Goal: Navigation & Orientation: Find specific page/section

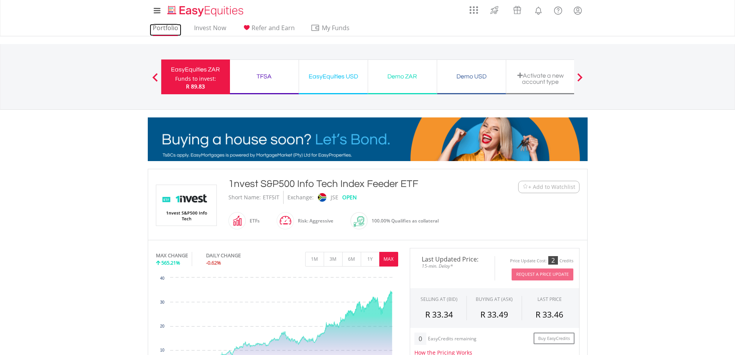
click at [171, 25] on link "Portfolio" at bounding box center [166, 30] width 32 height 12
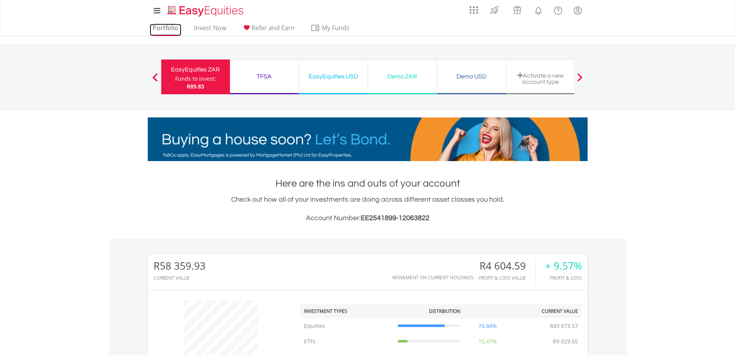
click at [167, 25] on link "Portfolio" at bounding box center [166, 30] width 32 height 12
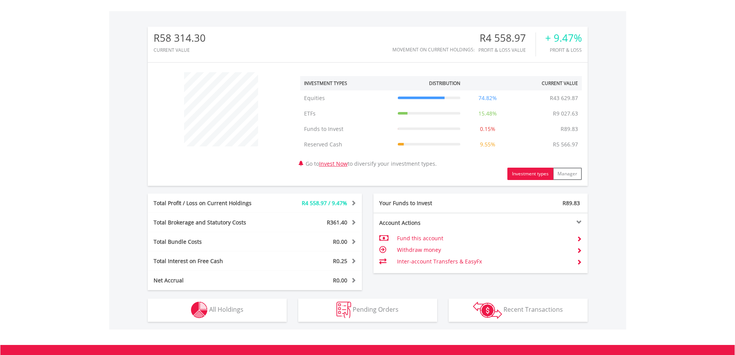
scroll to position [329, 0]
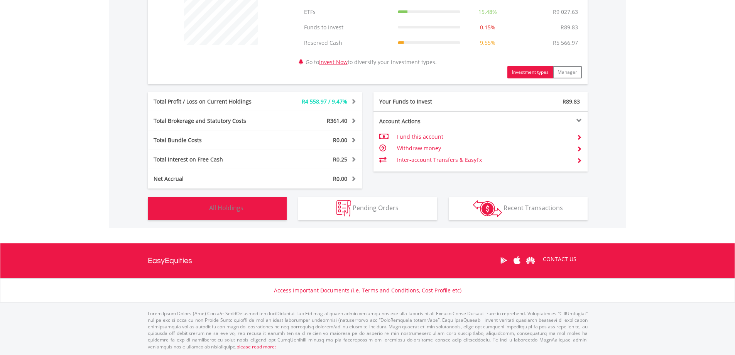
click at [234, 209] on span "All Holdings" at bounding box center [226, 207] width 34 height 8
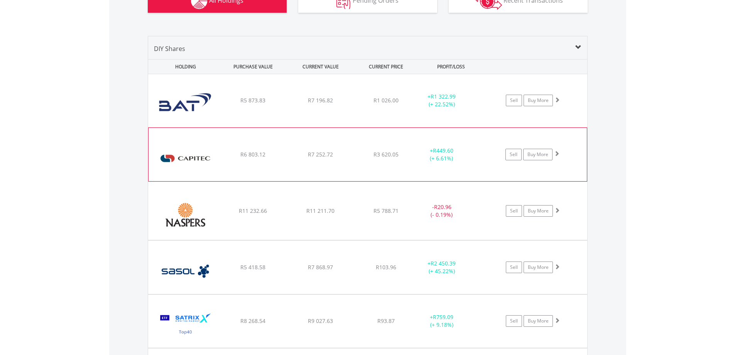
scroll to position [495, 0]
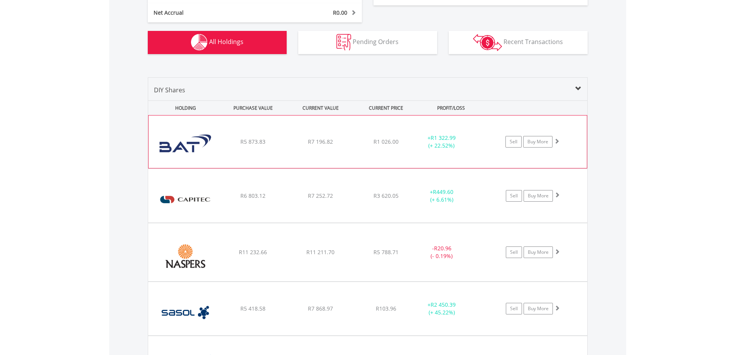
click at [345, 149] on div "﻿ British American Tobacco PLC R5 873.83 R7 196.82 R1 026.00 + R1 322.99 (+ 22.…" at bounding box center [368, 141] width 438 height 52
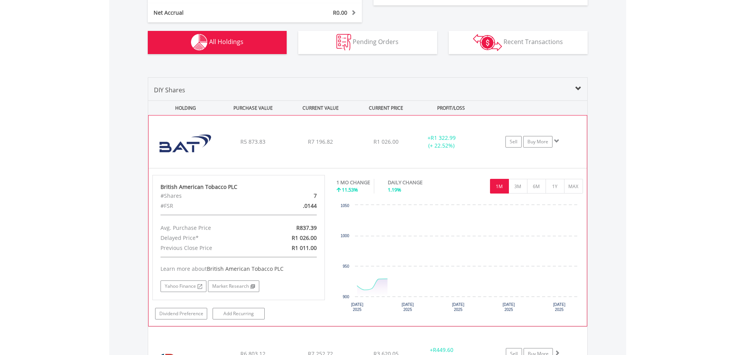
click at [345, 149] on div "﻿ British American Tobacco PLC R5 873.83 R7 196.82 R1 026.00 + R1 322.99 (+ 22.…" at bounding box center [368, 141] width 438 height 52
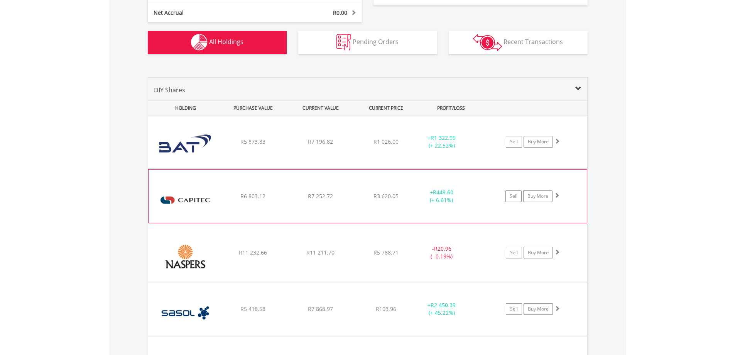
click at [342, 145] on div "R7 252.72" at bounding box center [320, 142] width 66 height 8
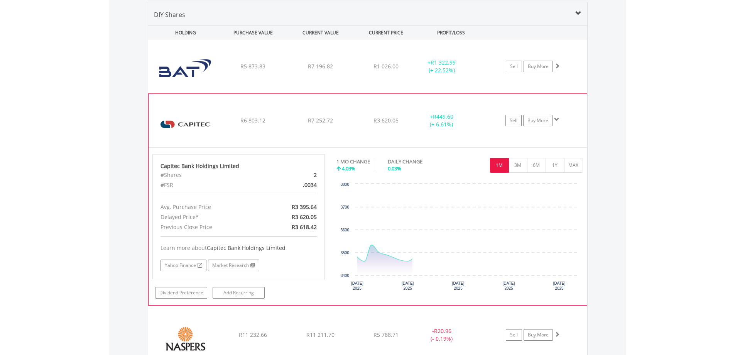
scroll to position [572, 0]
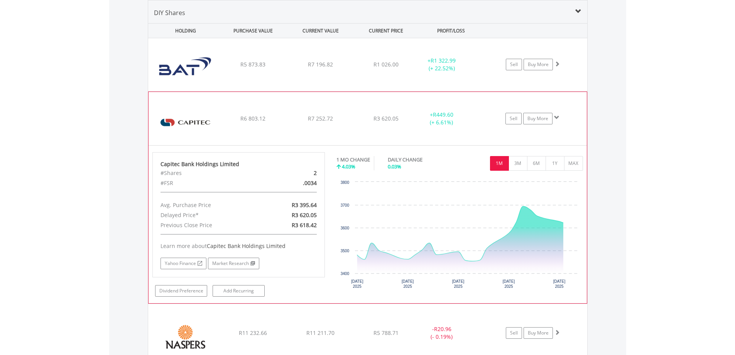
click at [351, 91] on div "﻿ Capitec Bank Holdings Limited R6 803.12 R7 252.72 R3 620.05 + R449.60 (+ 6.61…" at bounding box center [367, 64] width 439 height 53
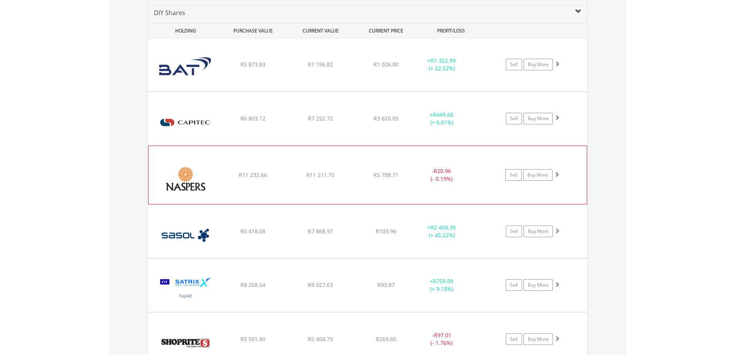
click at [331, 91] on div "﻿ Naspers Limited R11 232.66 R11 211.70 R5 788.71 - R20.96 (- 0.19%) Sell Buy M…" at bounding box center [367, 64] width 439 height 53
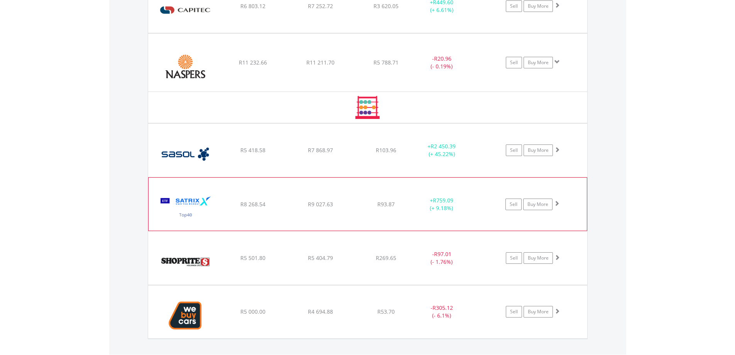
scroll to position [688, 0]
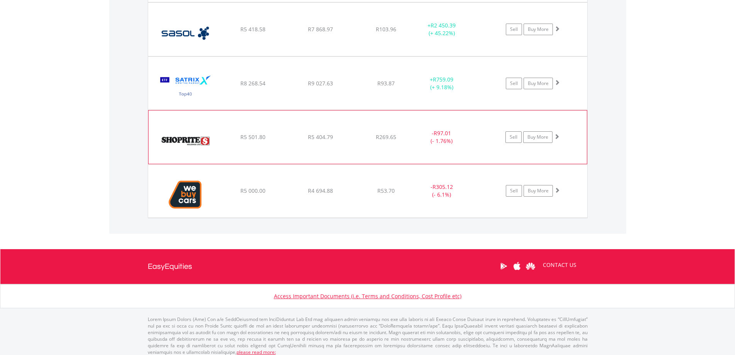
scroll to position [779, 0]
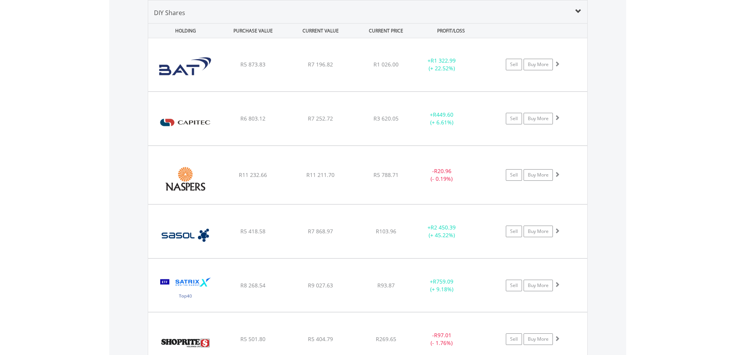
scroll to position [0, 0]
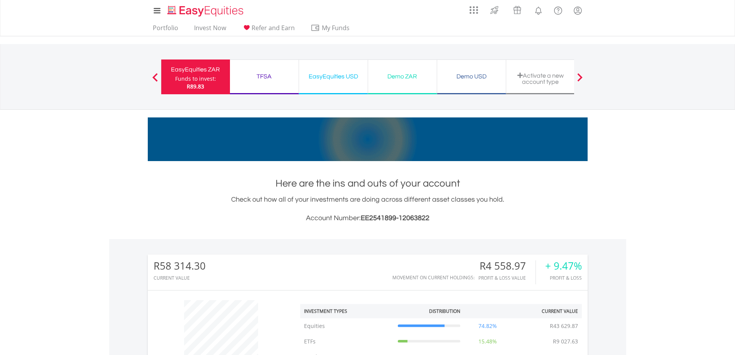
drag, startPoint x: 618, startPoint y: 196, endPoint x: 592, endPoint y: 29, distance: 168.7
